Goal: Contribute content

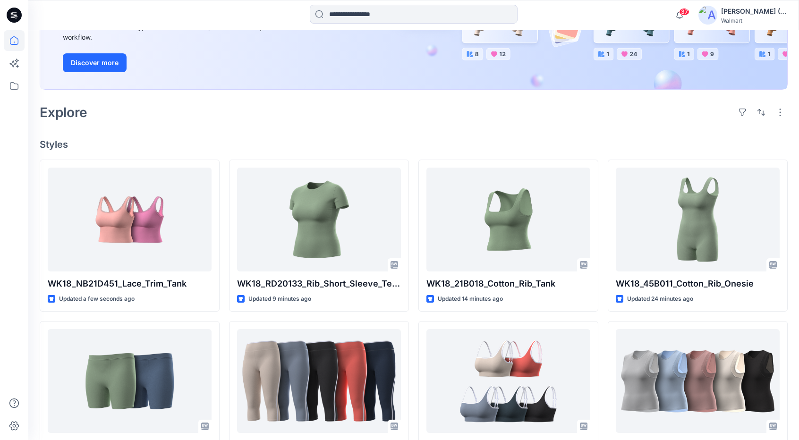
scroll to position [189, 0]
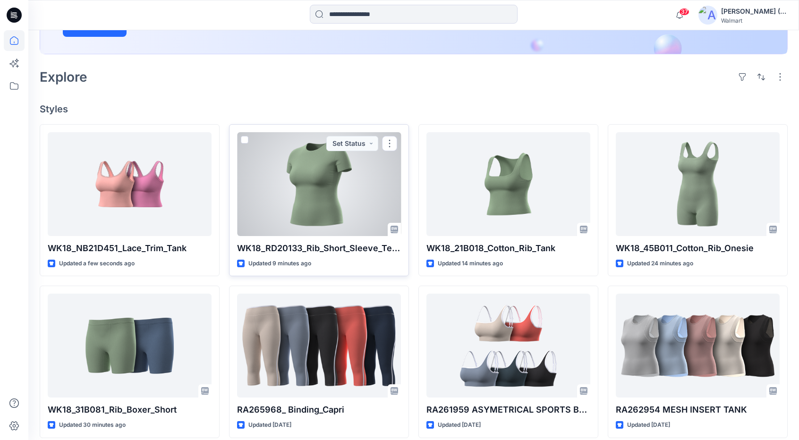
click at [312, 200] on div at bounding box center [319, 184] width 164 height 104
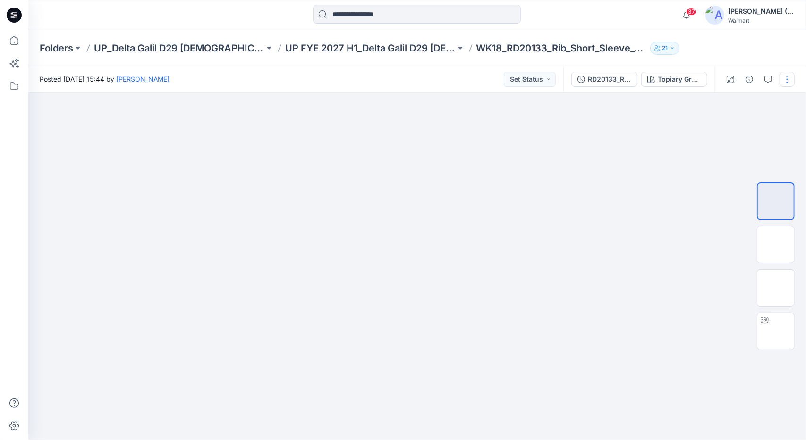
click at [781, 75] on button "button" at bounding box center [786, 79] width 15 height 15
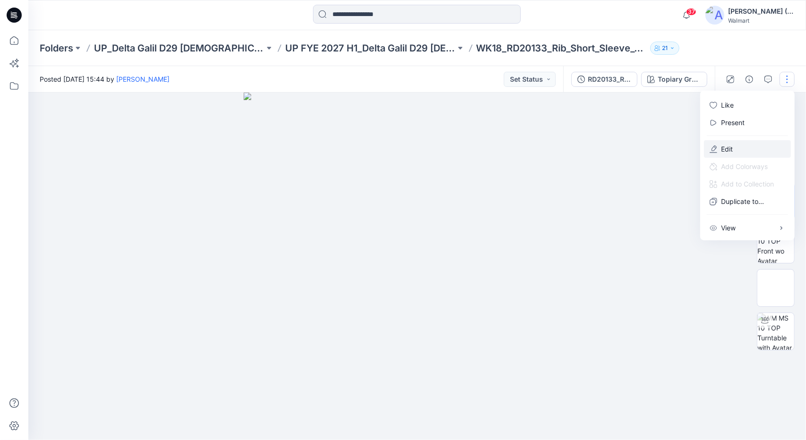
click at [717, 150] on button "Edit" at bounding box center [747, 148] width 87 height 17
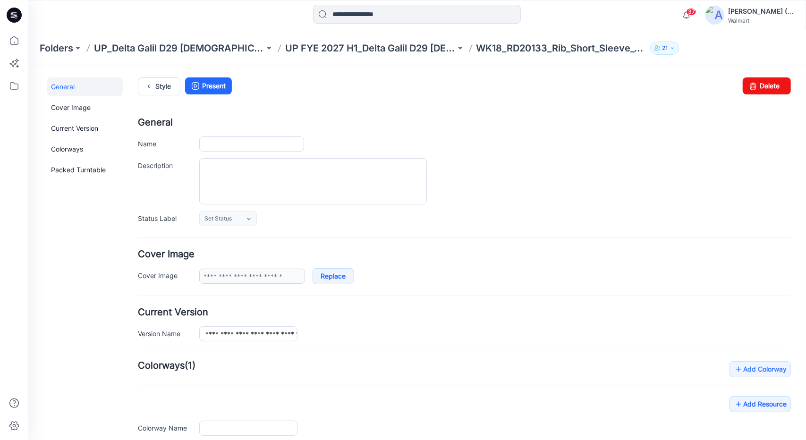
type input "**********"
click at [169, 88] on link "Style" at bounding box center [158, 86] width 42 height 18
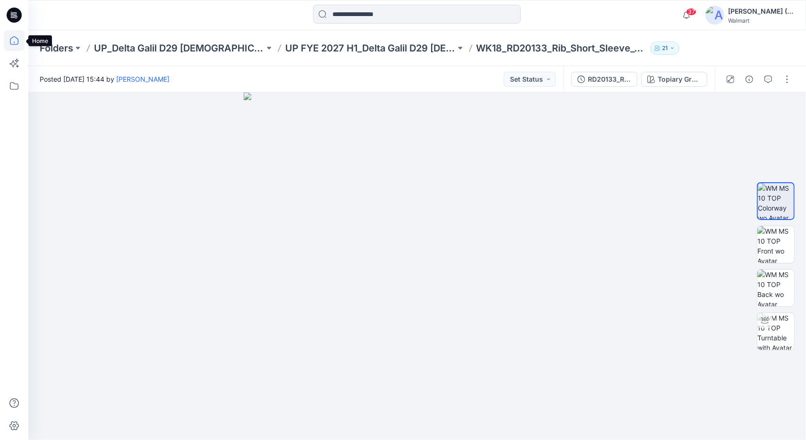
click at [9, 35] on icon at bounding box center [14, 40] width 21 height 21
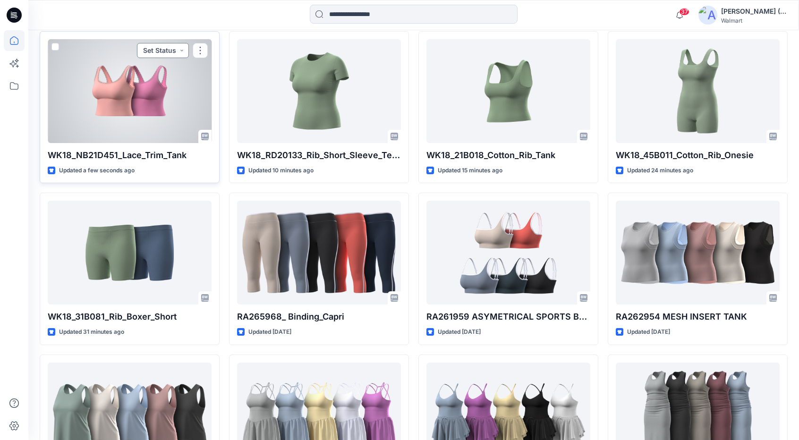
scroll to position [283, 0]
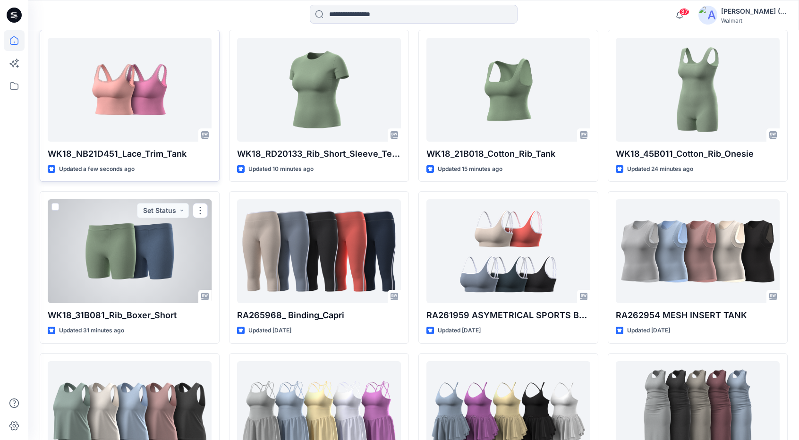
click at [128, 269] on div at bounding box center [130, 251] width 164 height 104
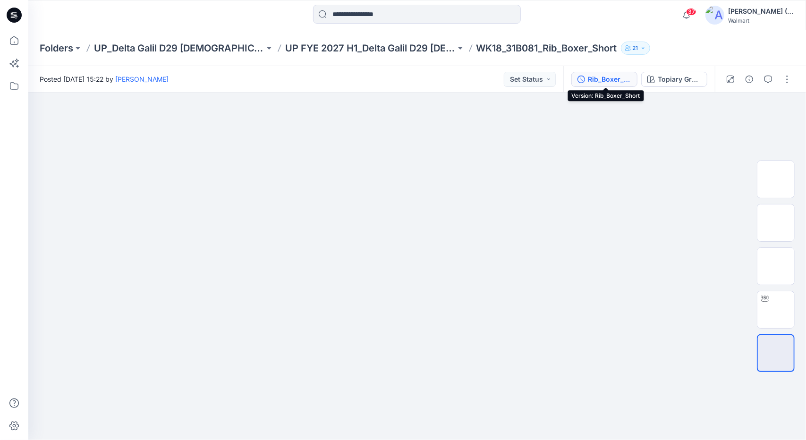
click at [605, 79] on div "Rib_Boxer_Short" at bounding box center [609, 79] width 43 height 10
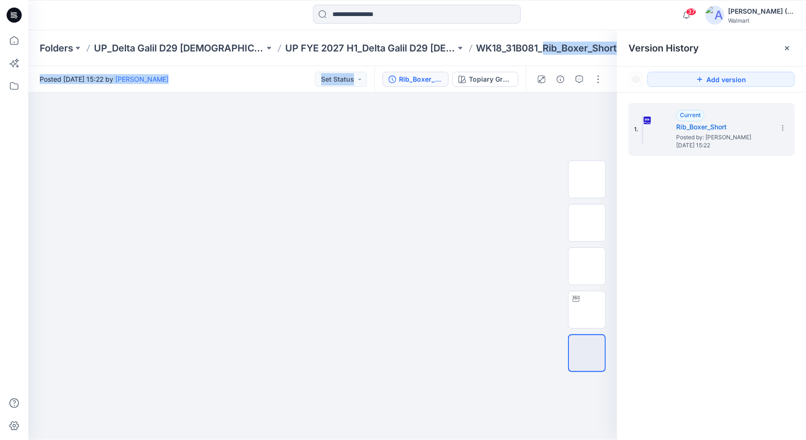
drag, startPoint x: 546, startPoint y: 47, endPoint x: 618, endPoint y: 51, distance: 72.3
click at [618, 51] on div "Folders UP_Delta Galil D29 Ladies NOBO Intimates UP FYE 2027 H1_Delta Galil D29…" at bounding box center [416, 235] width 777 height 410
copy div "Rib_Boxer_Short 21 Posted Monday, August 11, 2025 15:22 by Anya Haber Set Statu…"
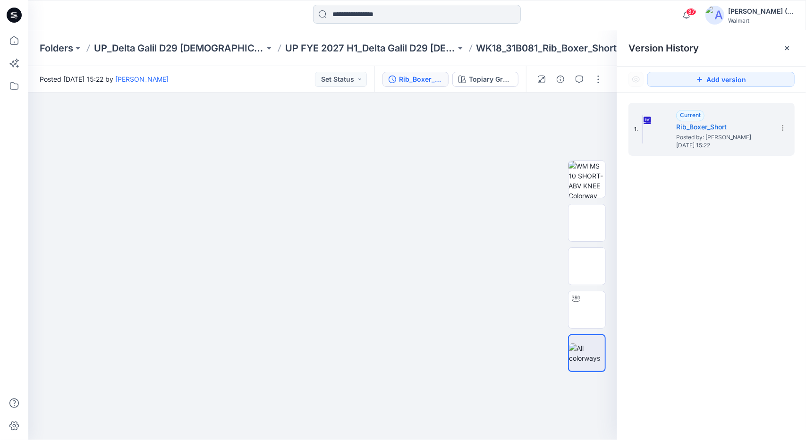
click at [428, 13] on input at bounding box center [417, 14] width 208 height 19
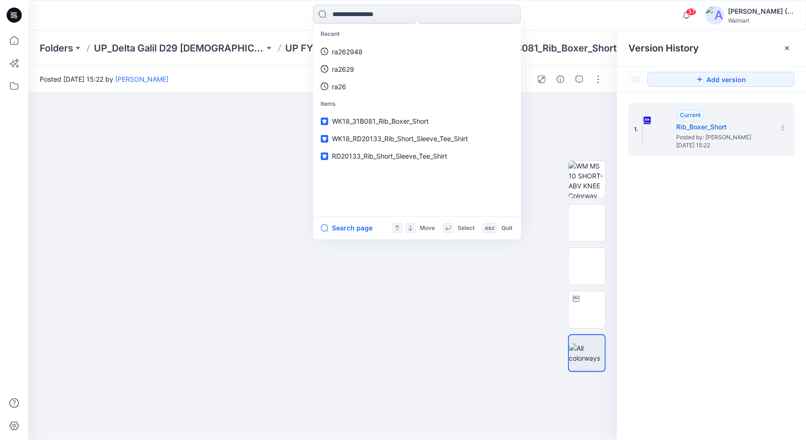
paste input "**********"
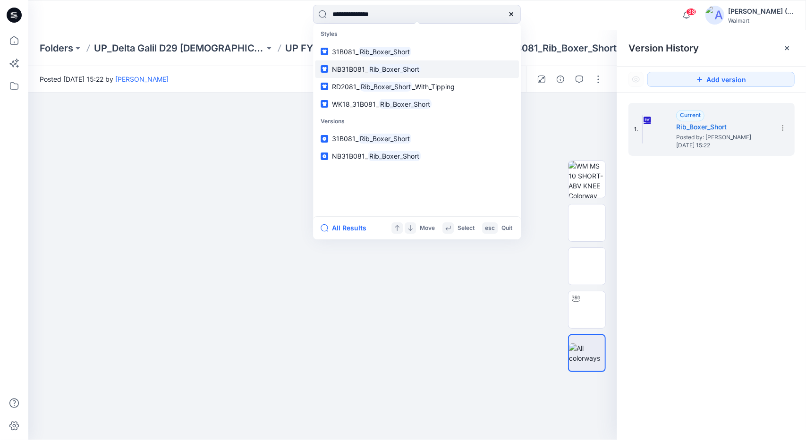
type input "**********"
click at [408, 70] on mark "Rib_Boxer_Short" at bounding box center [394, 69] width 53 height 11
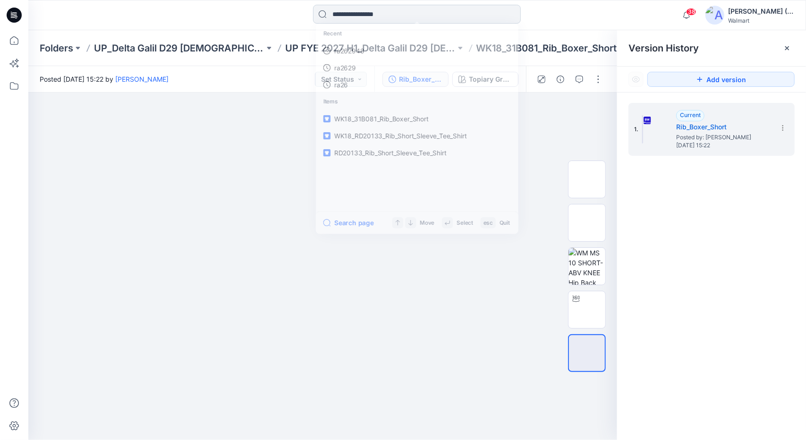
click at [402, 16] on input at bounding box center [417, 14] width 208 height 19
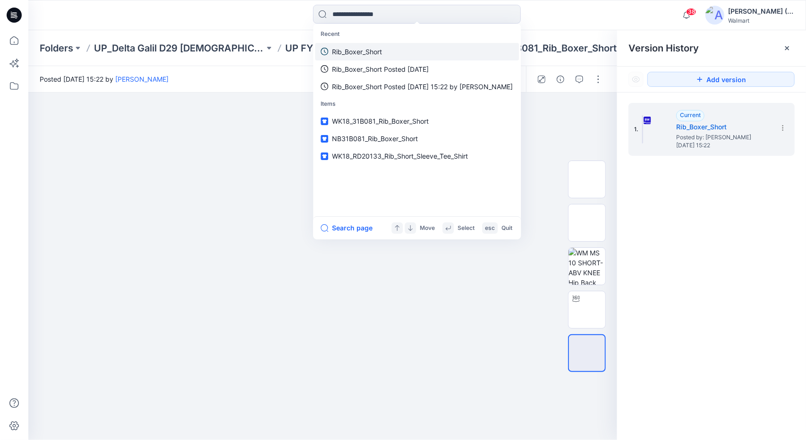
click at [389, 49] on link "Rib_Boxer_Short" at bounding box center [417, 51] width 204 height 17
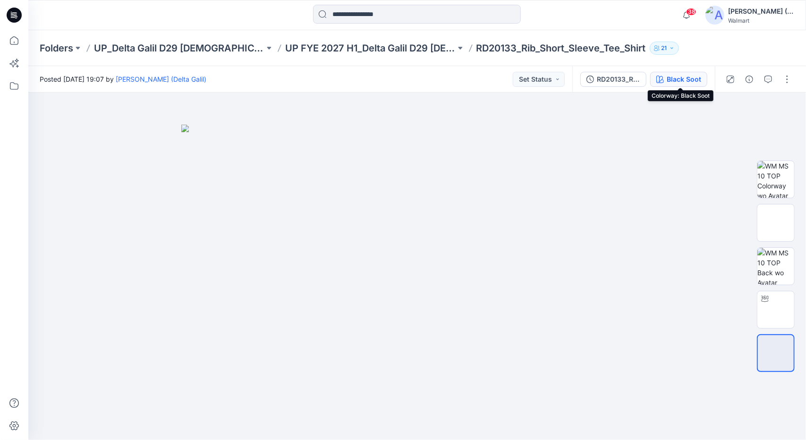
click at [672, 77] on div "Black Soot" at bounding box center [683, 79] width 34 height 10
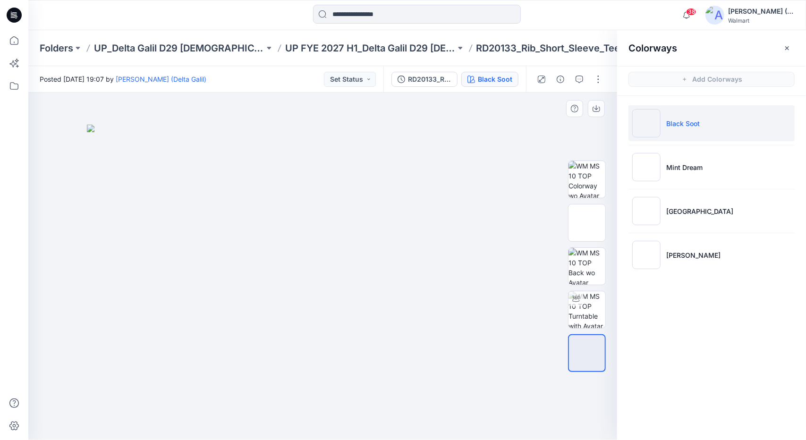
click at [376, 397] on img at bounding box center [323, 282] width 472 height 315
click at [476, 120] on div at bounding box center [322, 266] width 589 height 347
click at [535, 135] on img at bounding box center [323, 282] width 472 height 315
click at [11, 40] on icon at bounding box center [14, 40] width 21 height 21
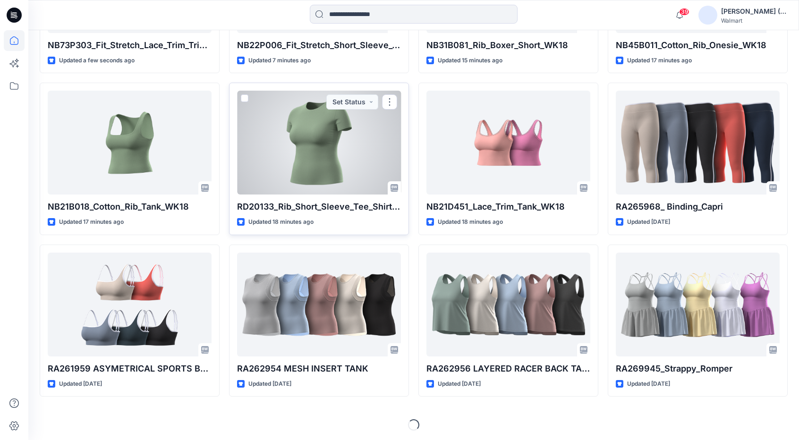
scroll to position [392, 0]
